Goal: Task Accomplishment & Management: Use online tool/utility

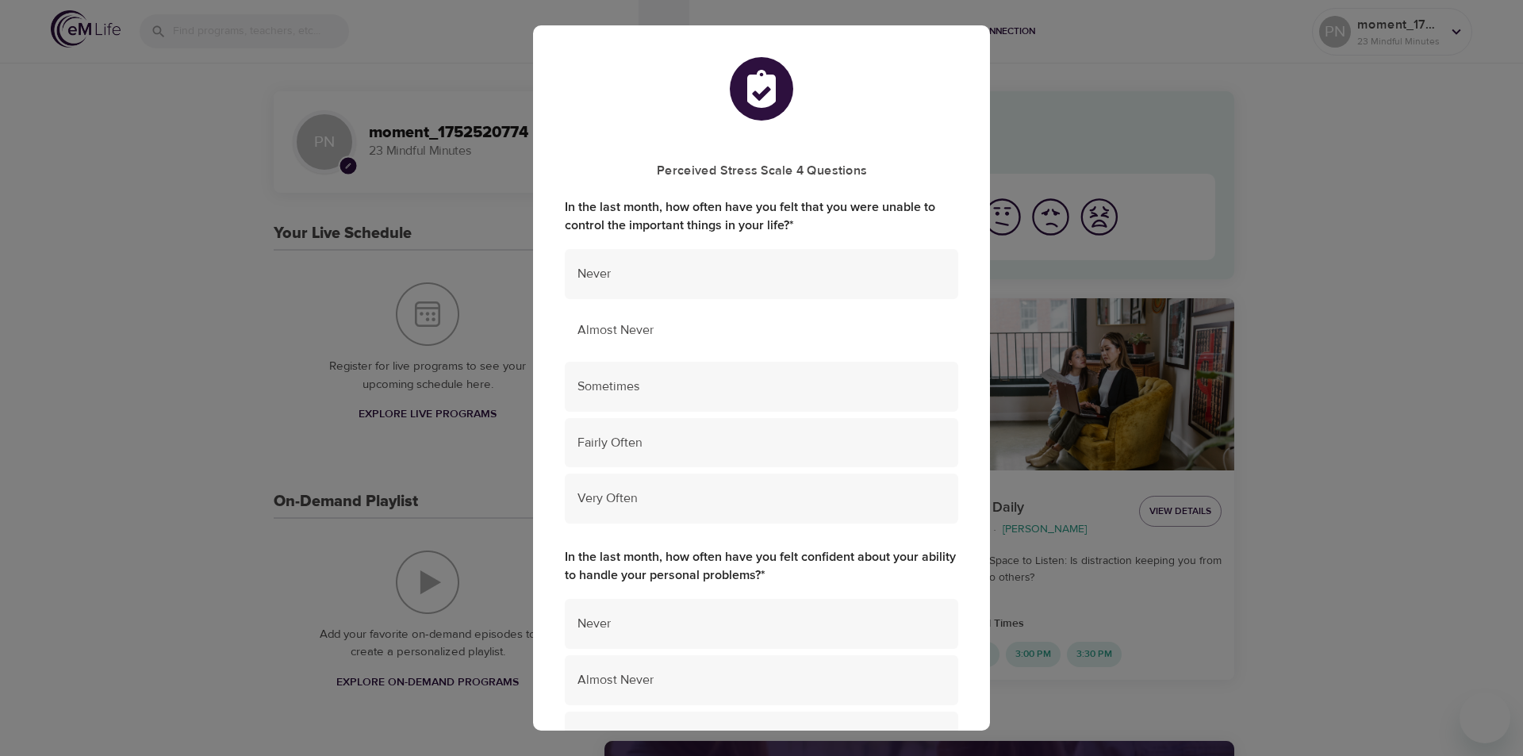
click at [615, 337] on span "Almost Never" at bounding box center [761, 330] width 368 height 18
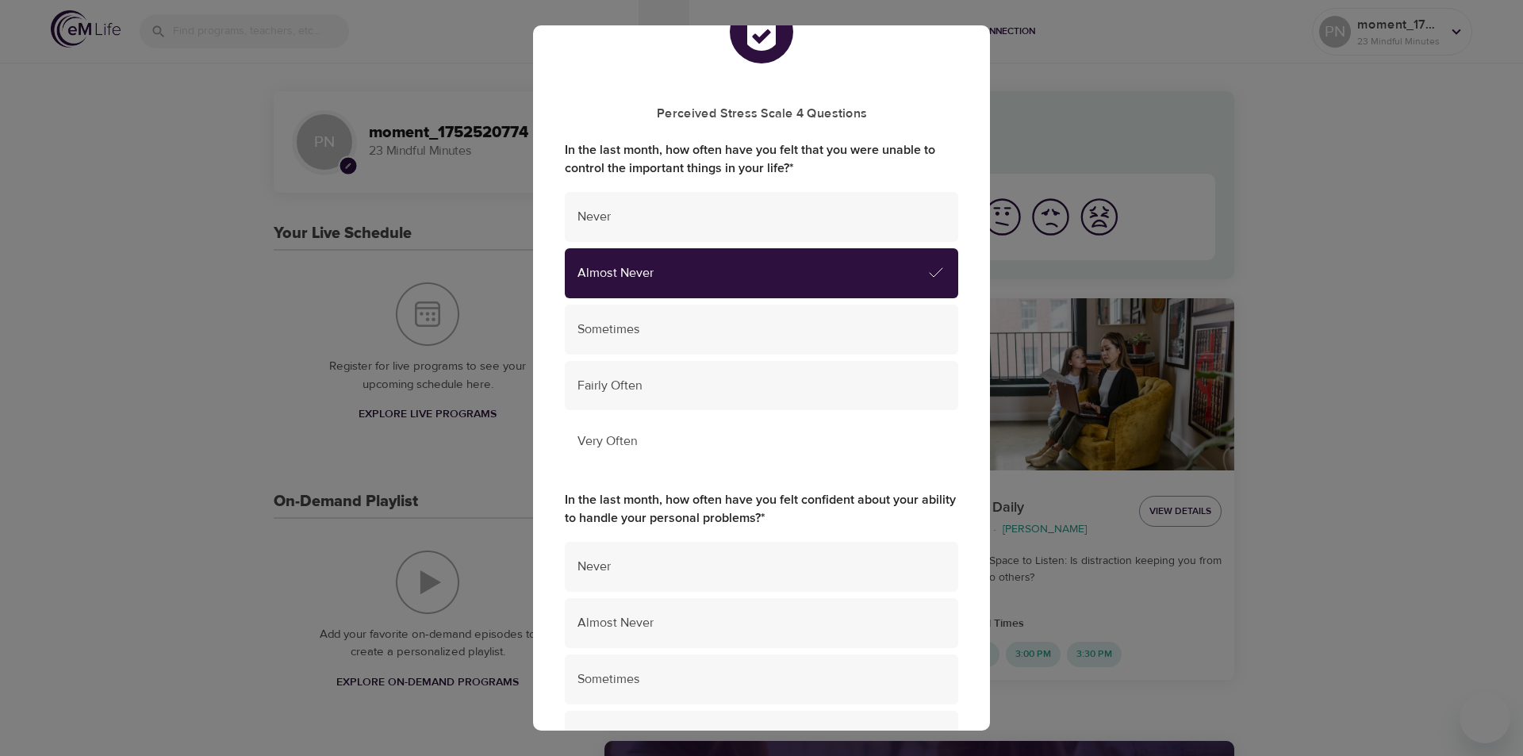
scroll to position [397, 0]
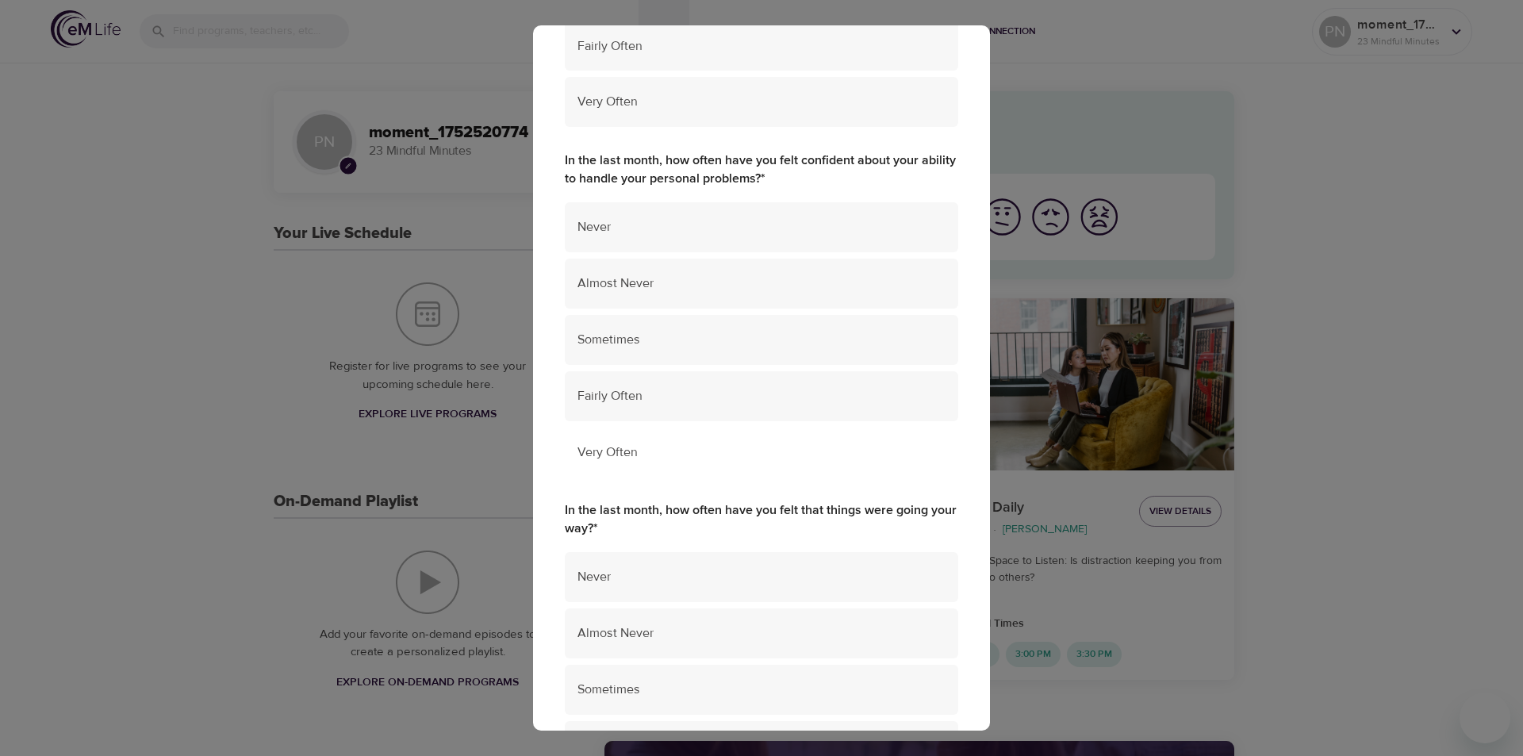
click at [593, 455] on span "Very Often" at bounding box center [761, 452] width 368 height 18
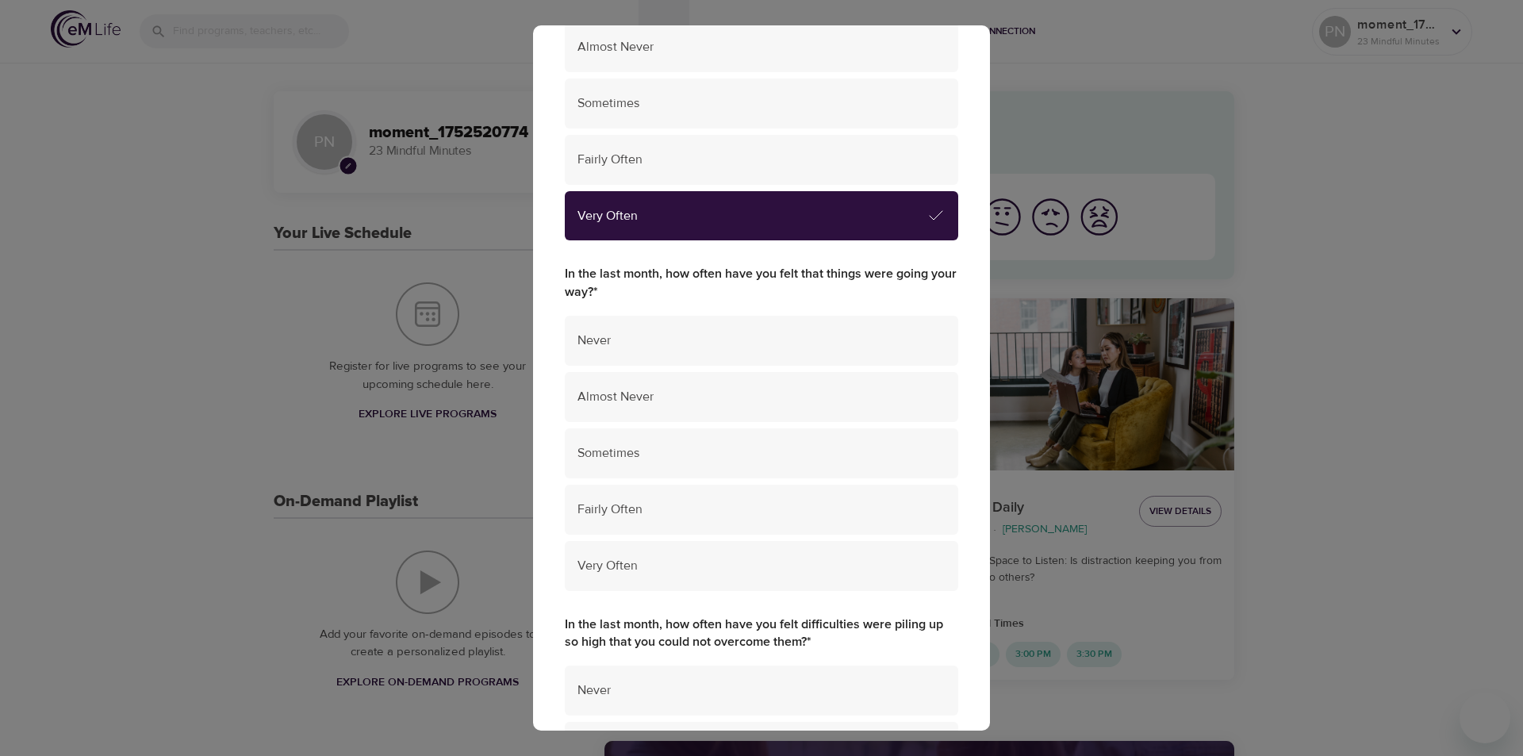
scroll to position [635, 0]
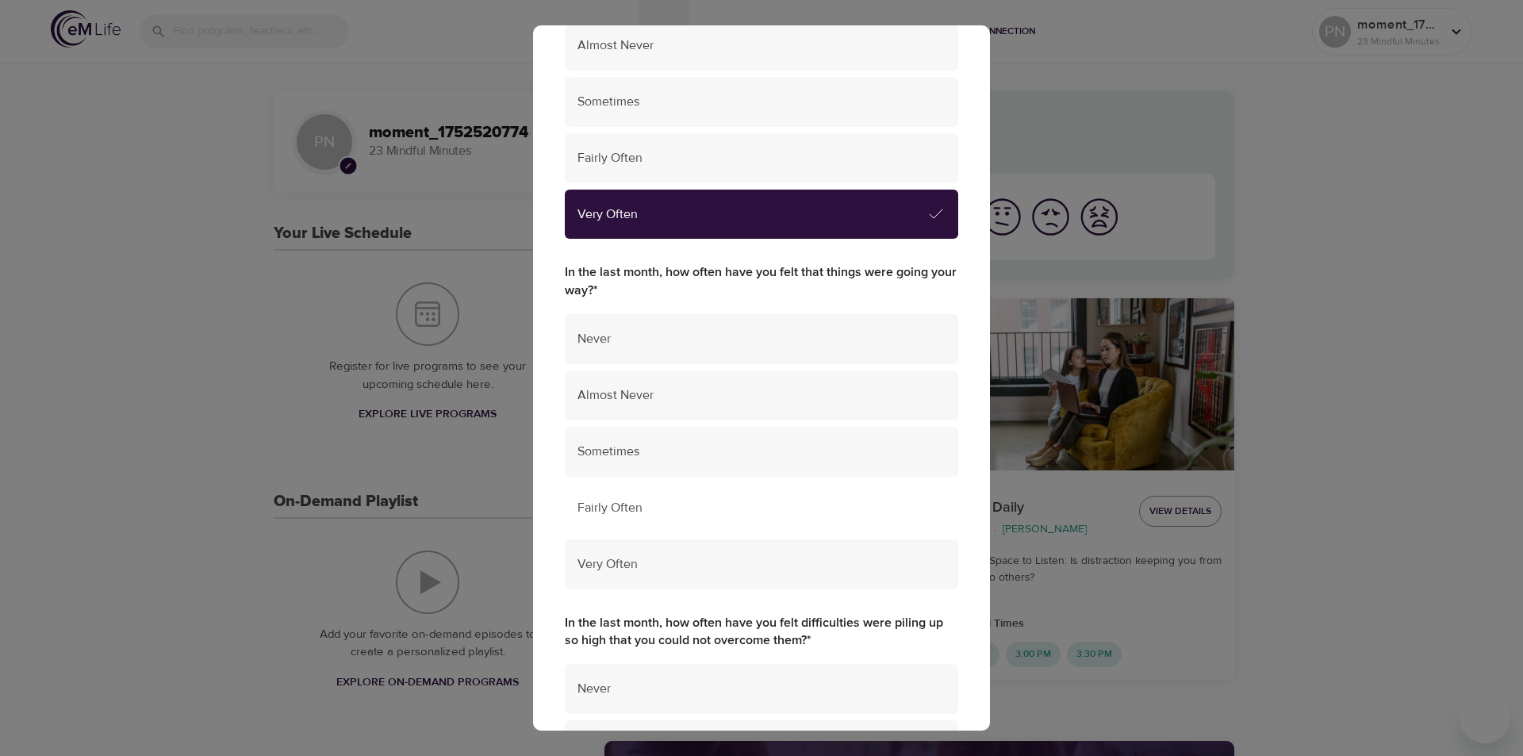
click at [596, 517] on div "Fairly Often" at bounding box center [761, 508] width 393 height 50
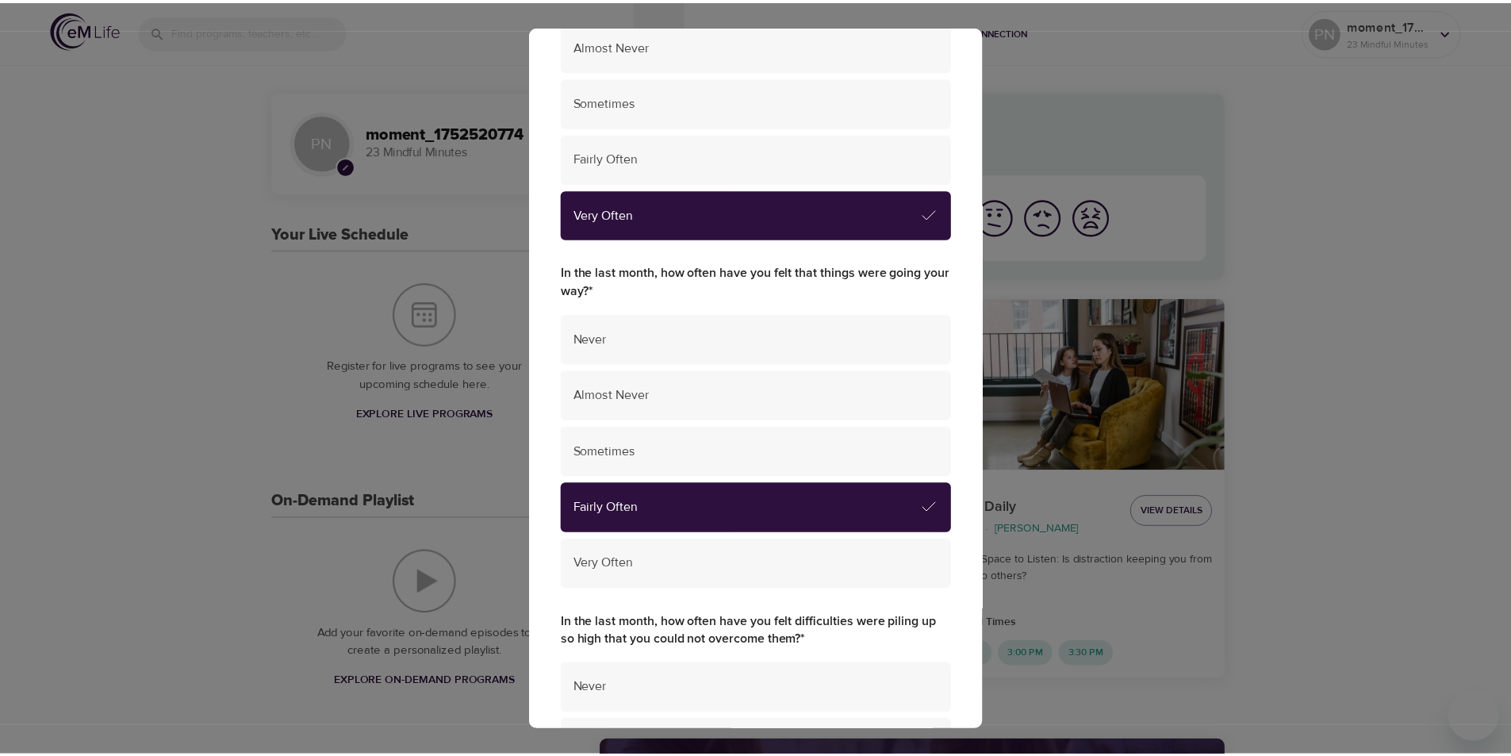
scroll to position [952, 0]
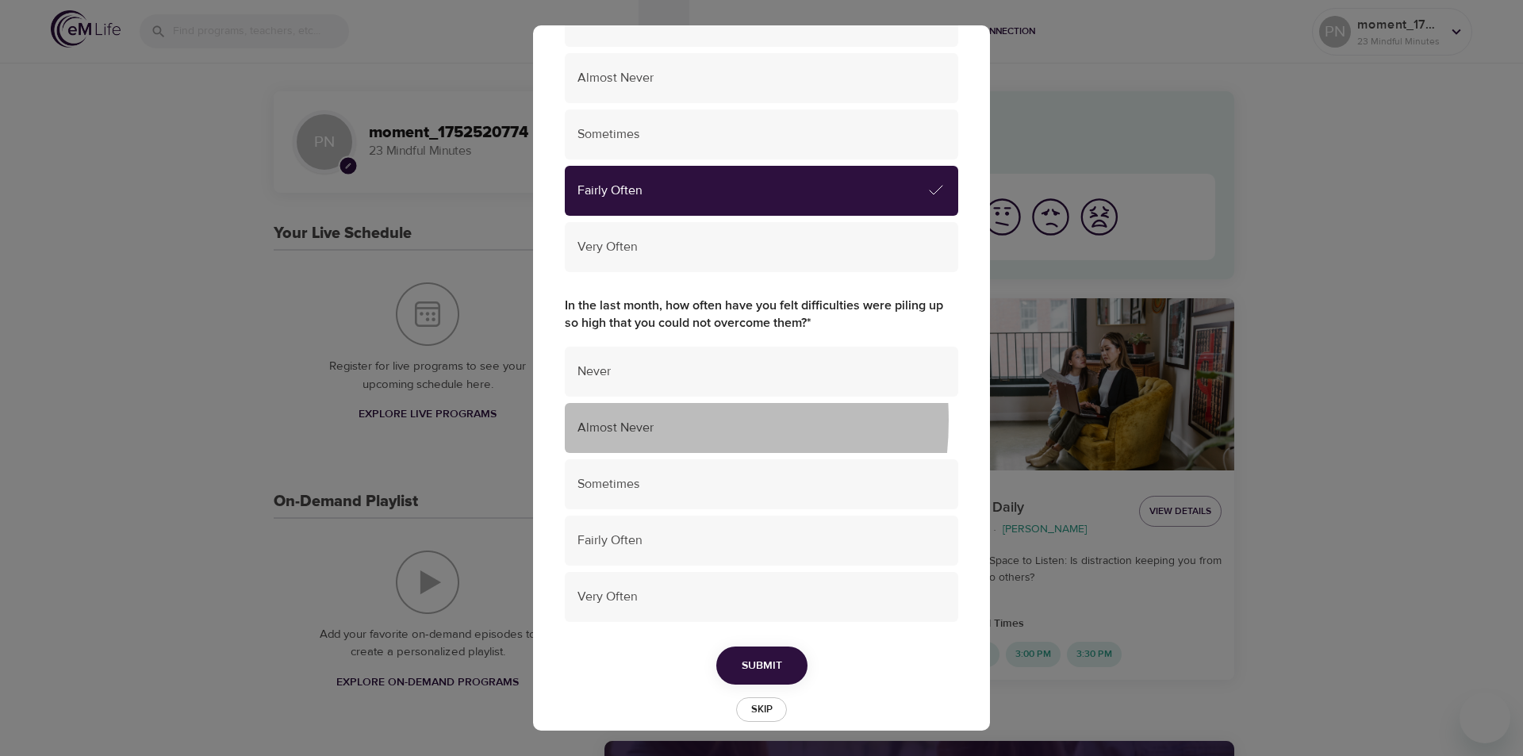
click at [614, 420] on span "Almost Never" at bounding box center [761, 428] width 368 height 18
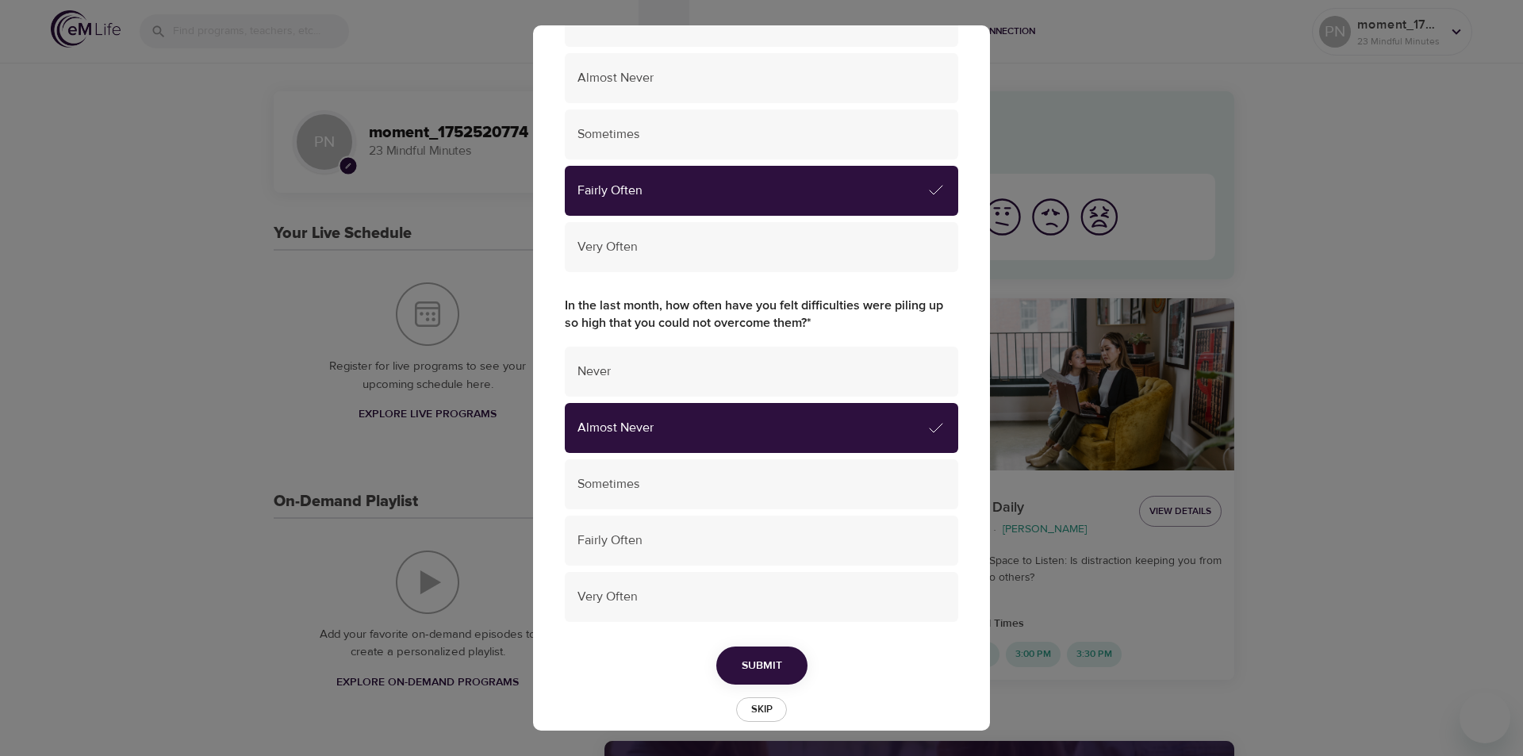
click at [752, 674] on span "Submit" at bounding box center [762, 666] width 40 height 20
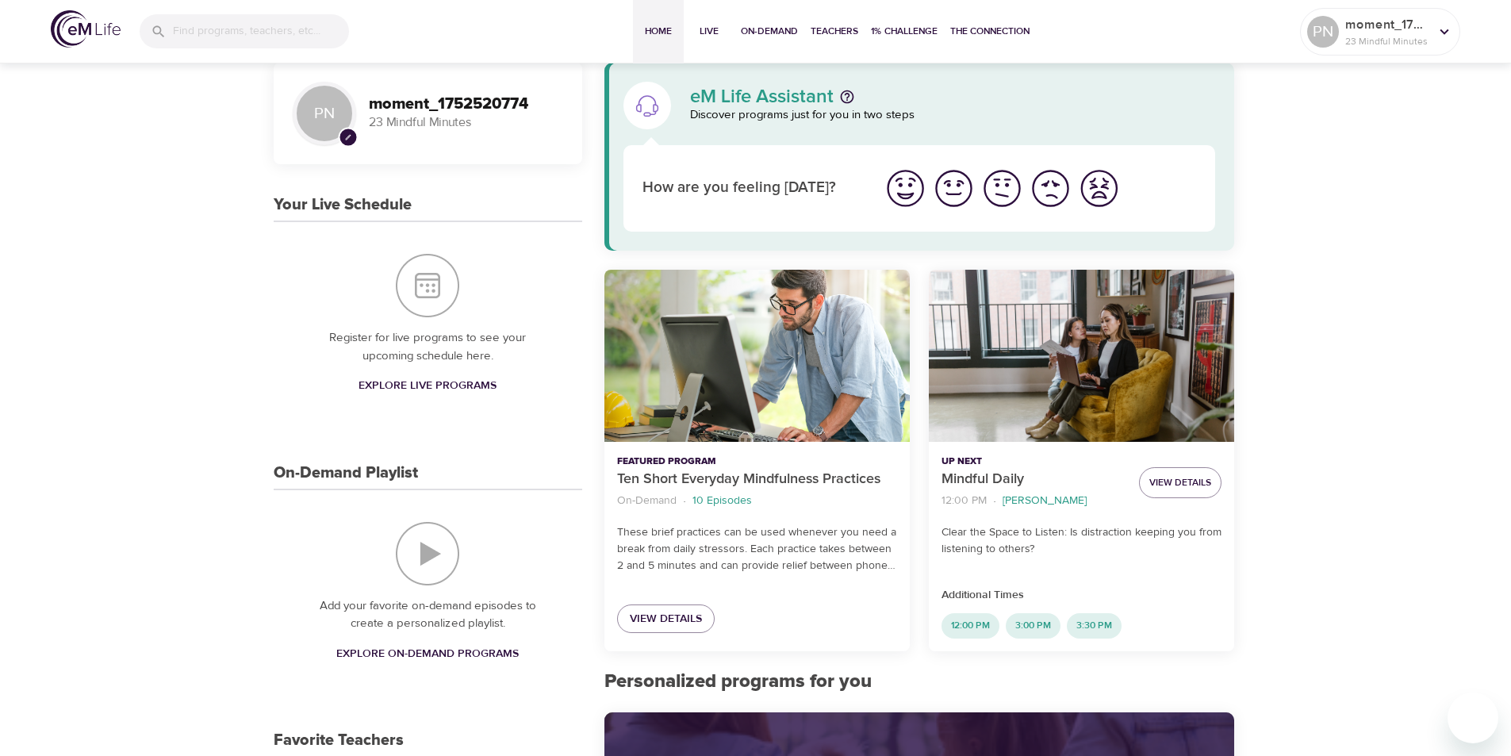
scroll to position [0, 0]
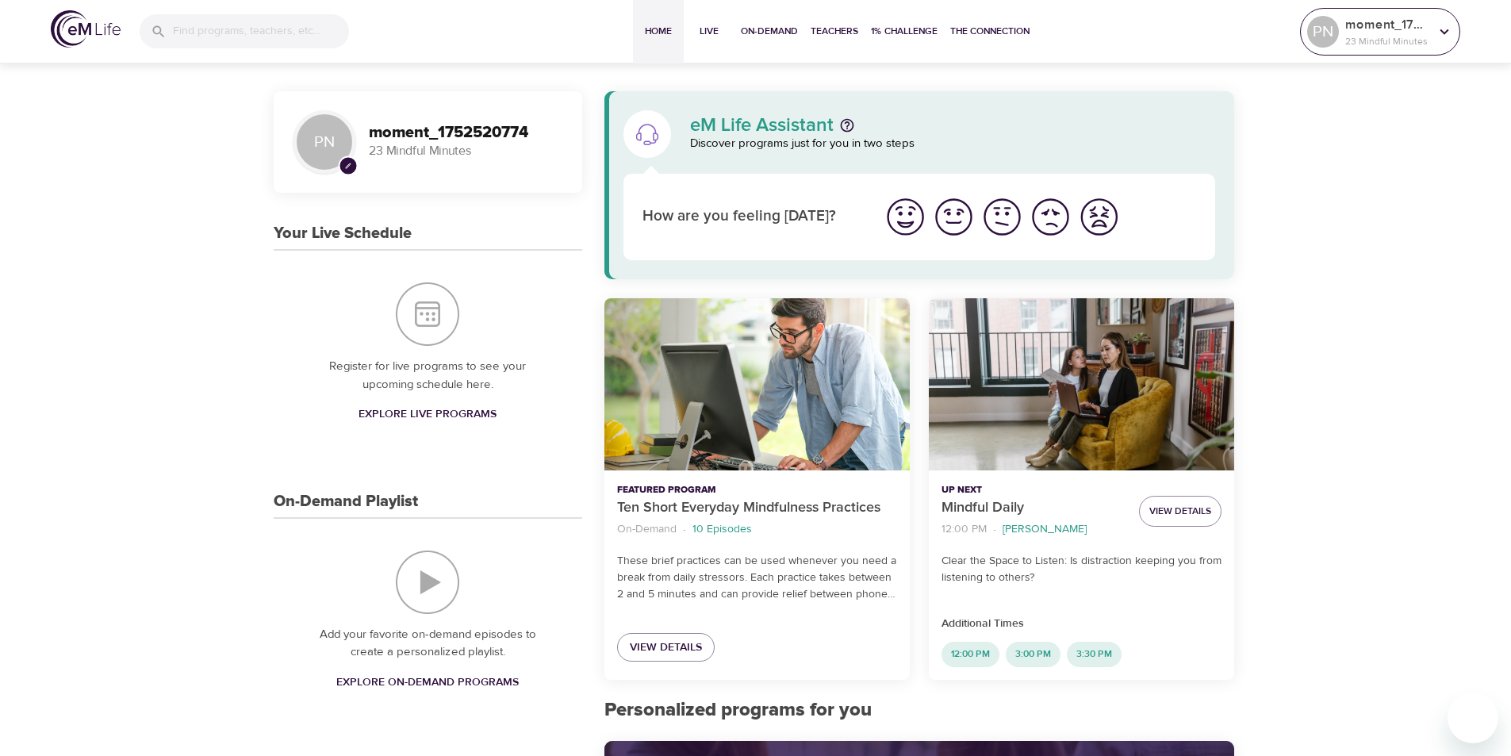
click at [1372, 37] on p "23 Mindful Minutes" at bounding box center [1387, 41] width 84 height 14
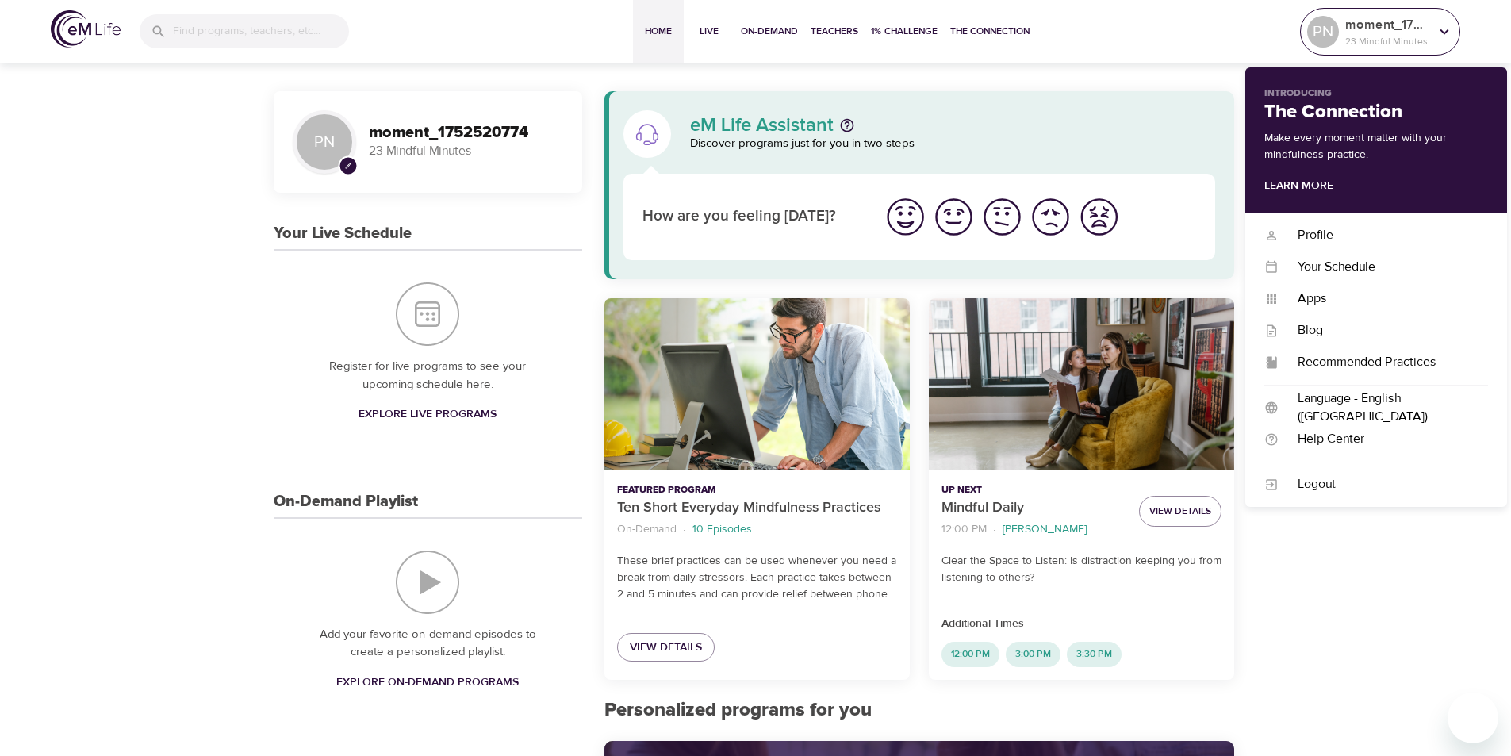
click at [1372, 37] on p "23 Mindful Minutes" at bounding box center [1387, 41] width 84 height 14
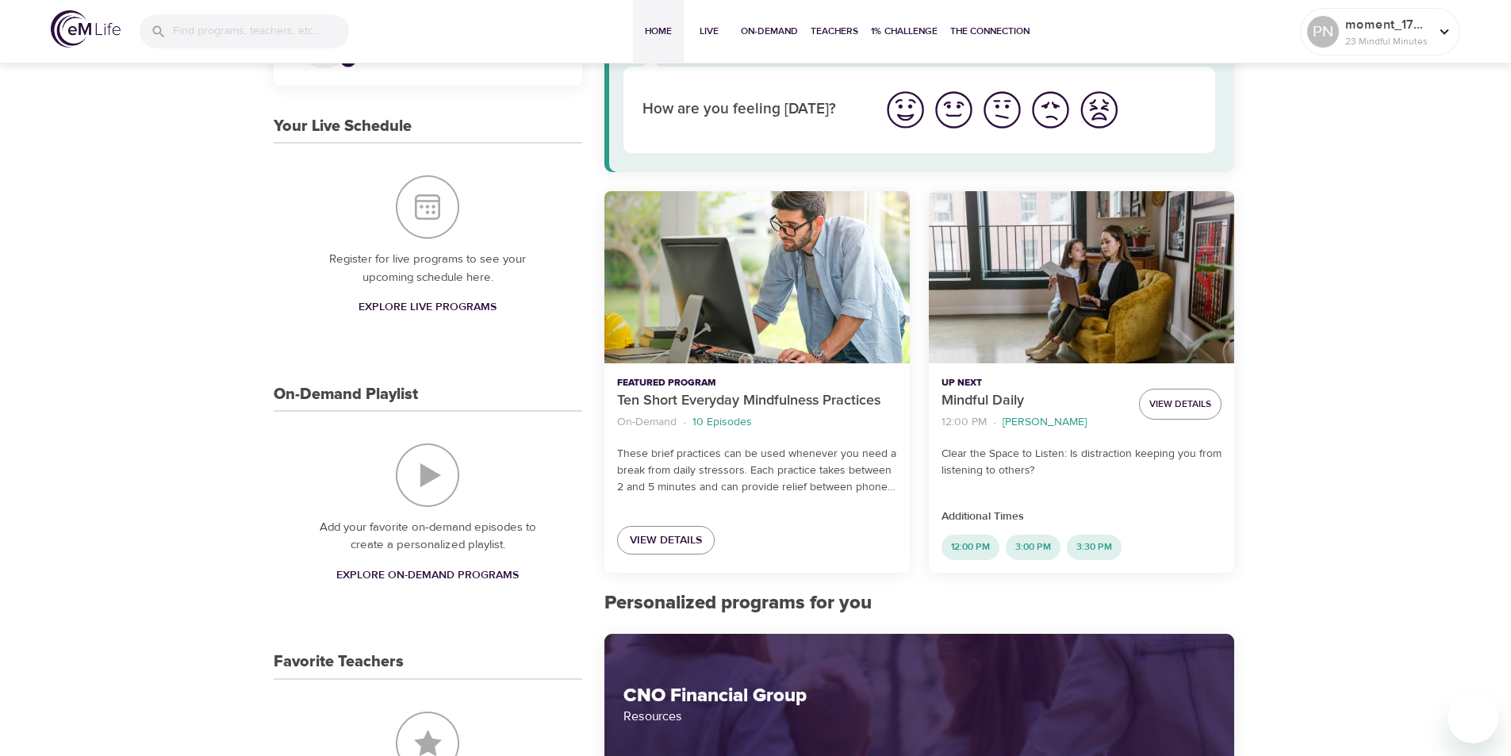
scroll to position [79, 0]
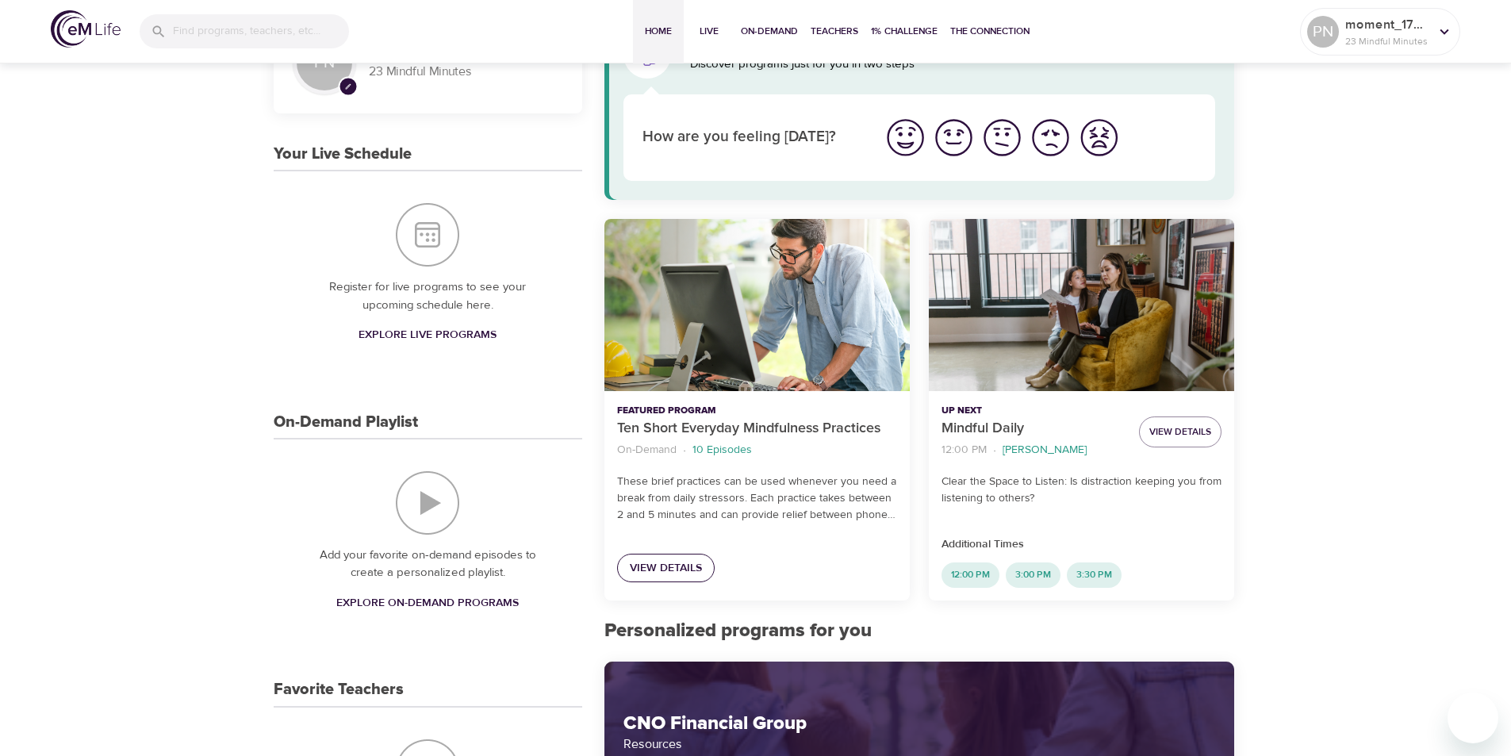
click at [657, 569] on span "View Details" at bounding box center [666, 568] width 72 height 20
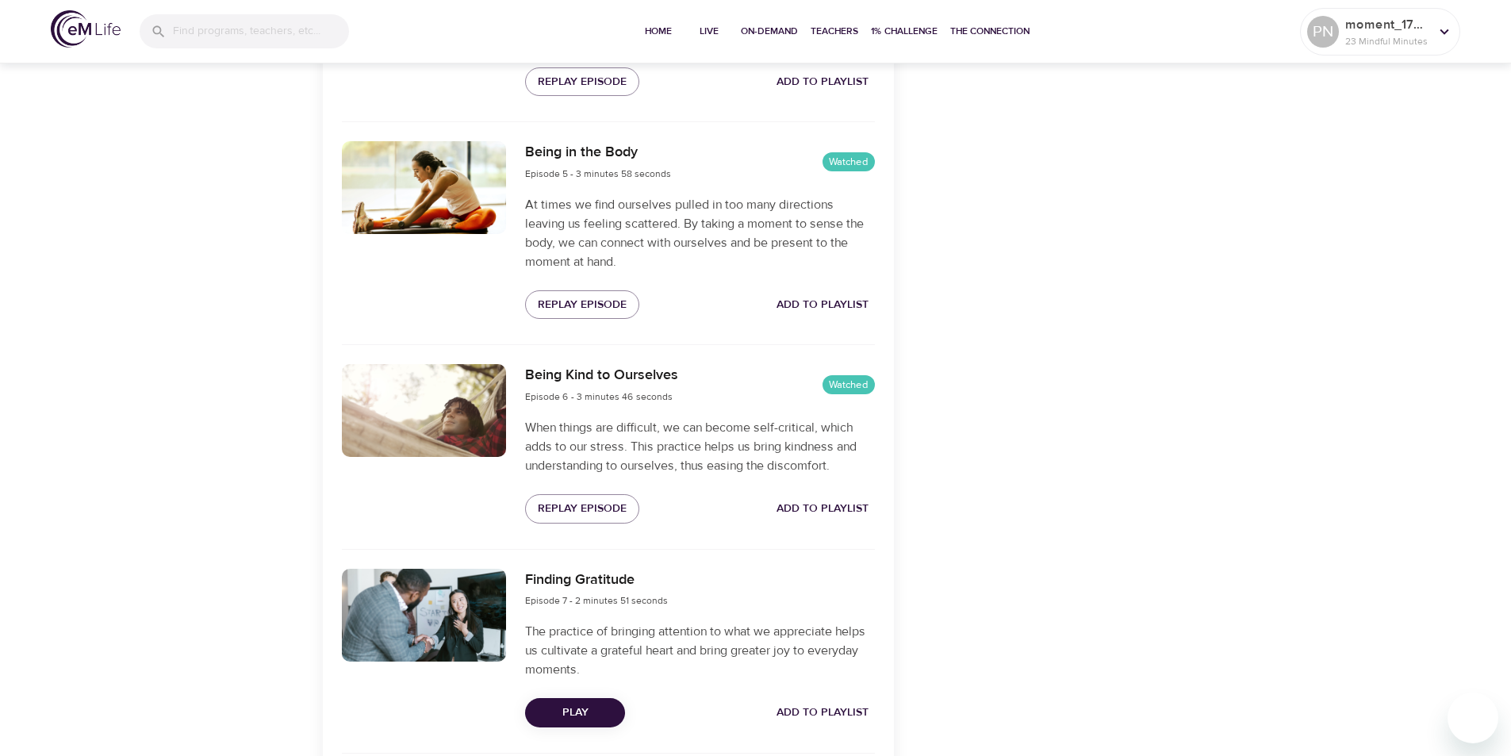
scroll to position [1428, 0]
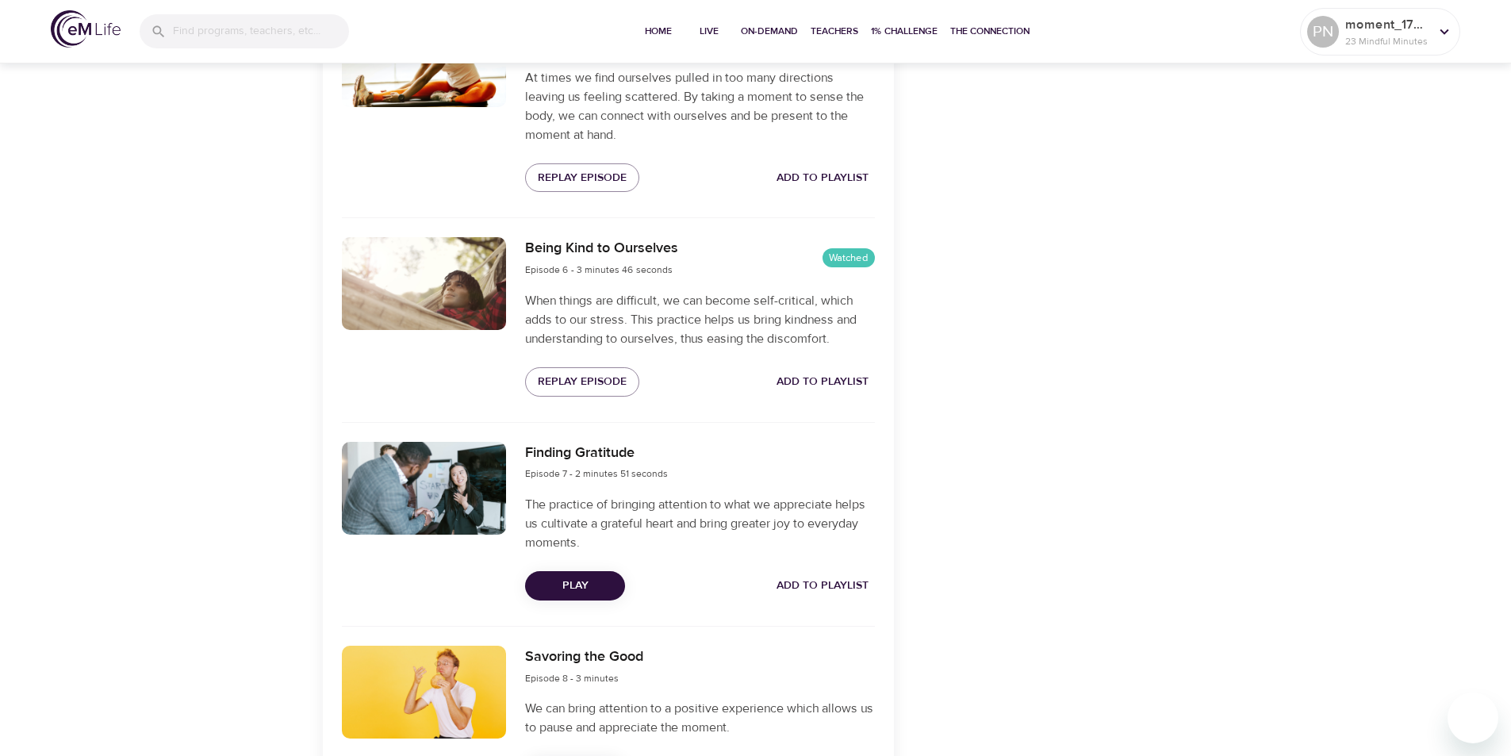
click at [587, 585] on span "Play" at bounding box center [575, 586] width 75 height 20
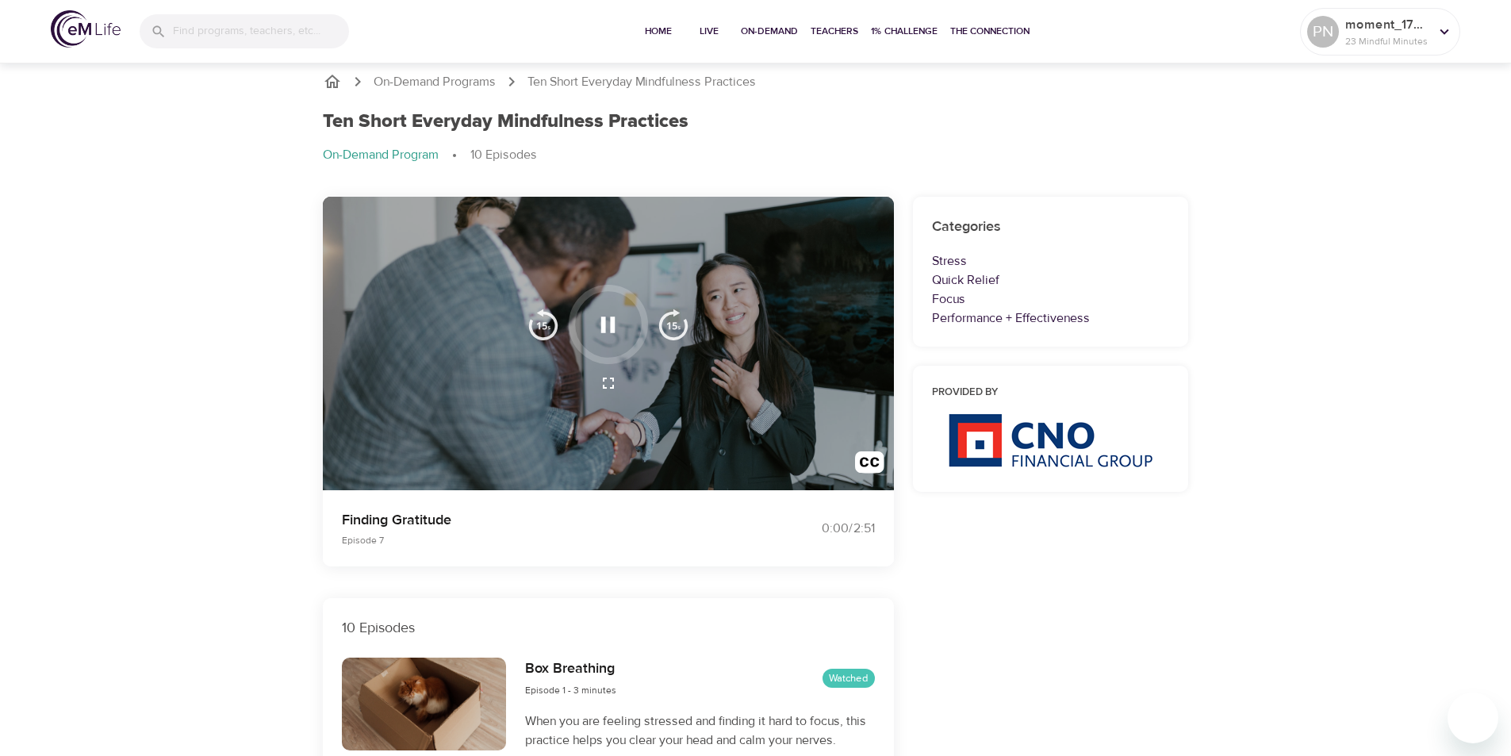
scroll to position [0, 0]
